Goal: Task Accomplishment & Management: Manage account settings

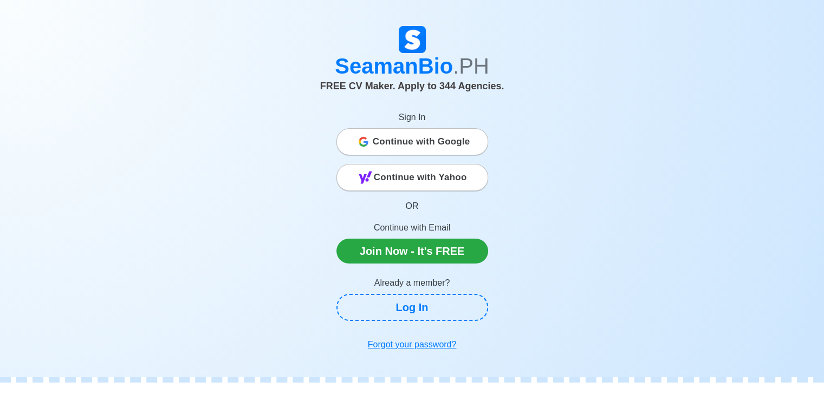
click at [425, 135] on span "Continue with Google" at bounding box center [421, 142] width 97 height 22
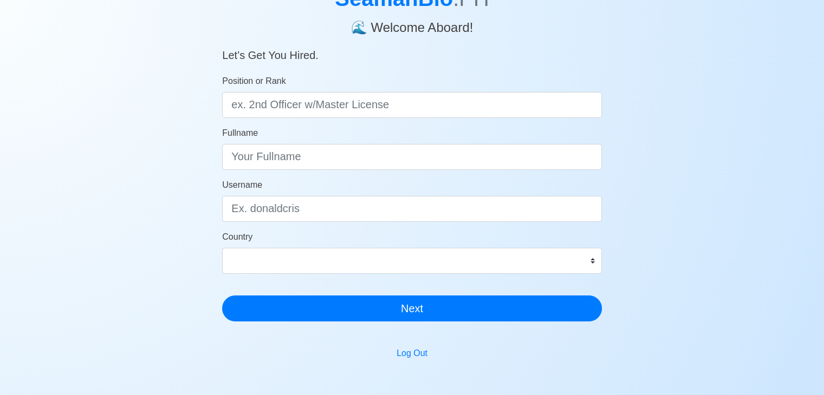
scroll to position [186, 0]
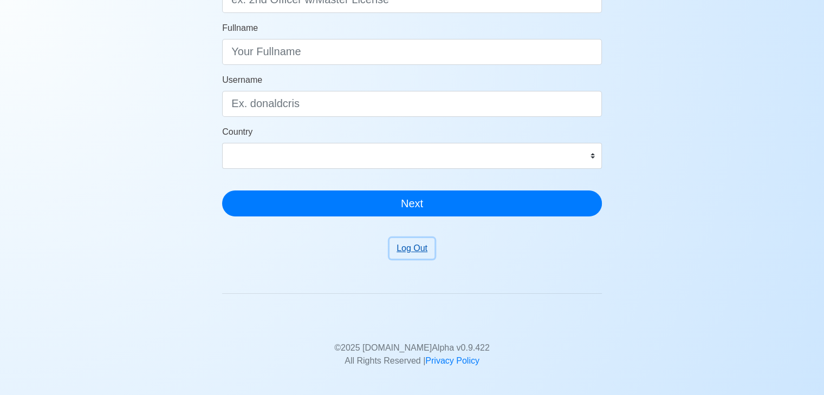
click at [405, 251] on button "Log Out" at bounding box center [411, 248] width 45 height 21
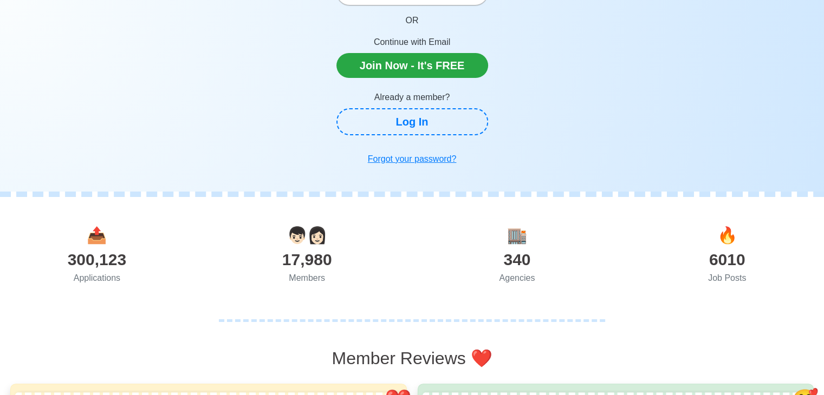
scroll to position [147, 0]
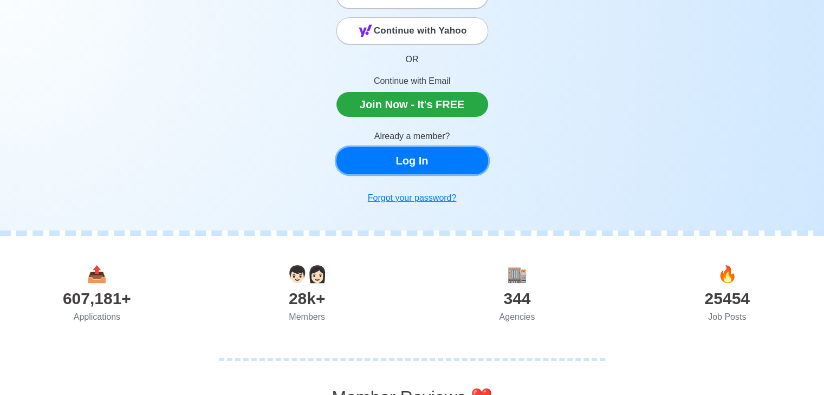
click at [424, 159] on link "Log In" at bounding box center [412, 160] width 152 height 27
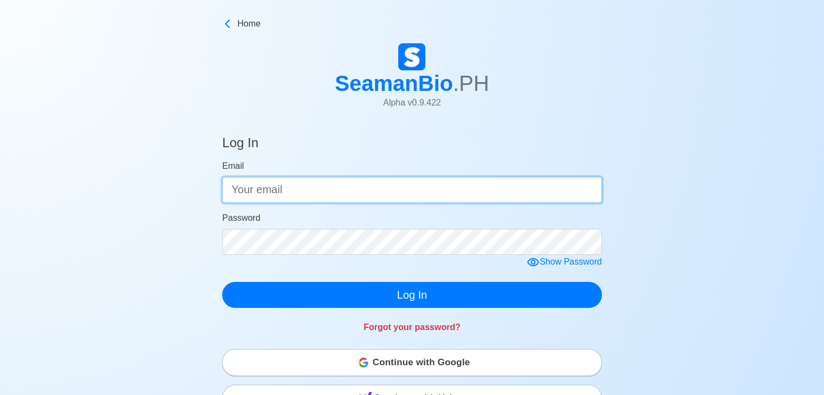
click at [333, 185] on input "Email" at bounding box center [412, 190] width 380 height 26
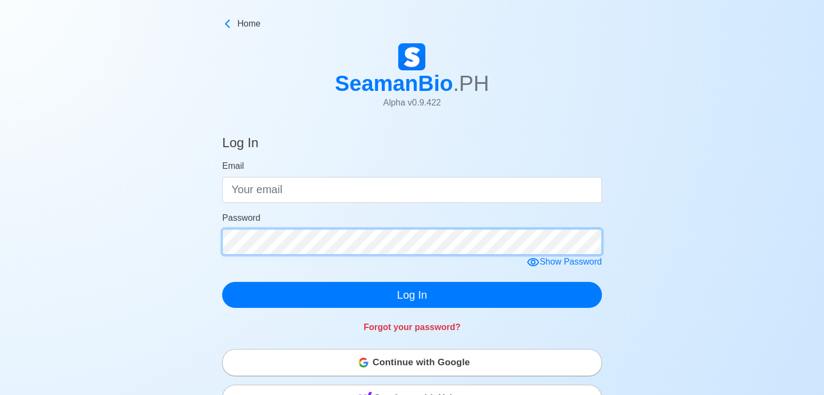
scroll to position [54, 0]
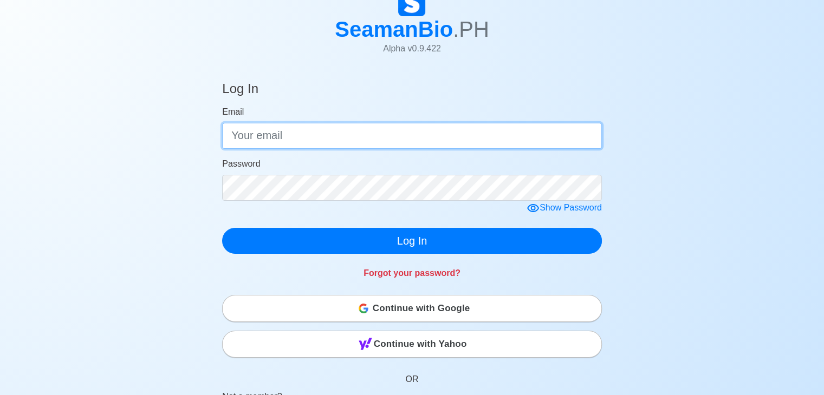
click at [353, 140] on input "Email" at bounding box center [412, 136] width 380 height 26
click at [340, 135] on input "Email" at bounding box center [412, 136] width 380 height 26
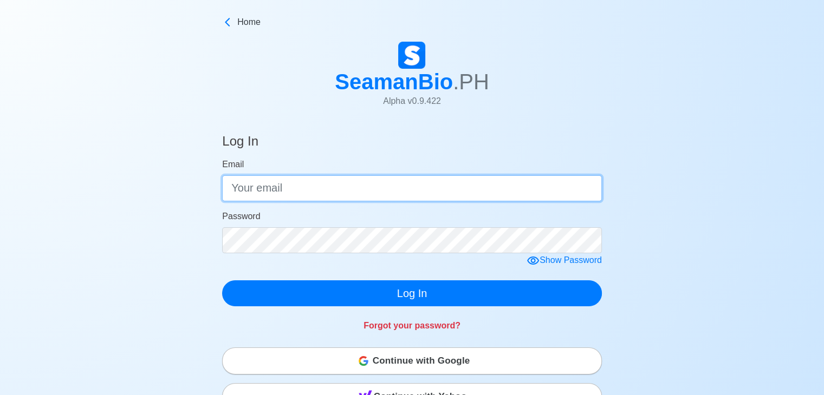
scroll to position [0, 0]
